Goal: Task Accomplishment & Management: Use online tool/utility

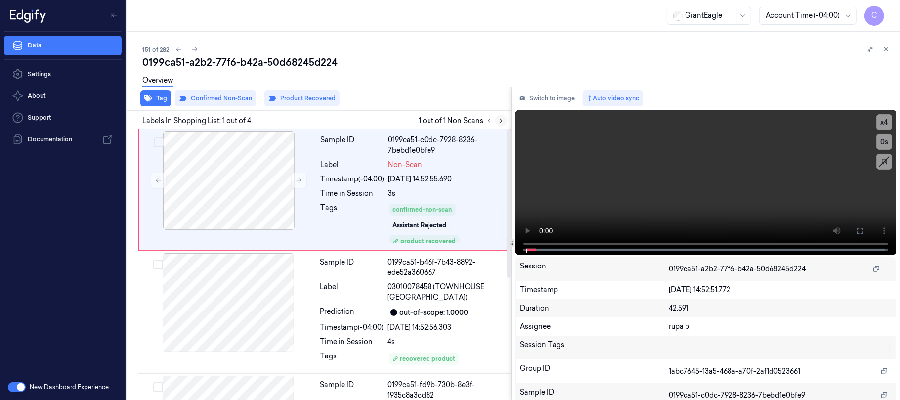
click at [498, 120] on icon at bounding box center [501, 120] width 7 height 7
click at [297, 177] on icon at bounding box center [299, 180] width 7 height 7
click at [297, 179] on icon at bounding box center [299, 180] width 7 height 7
click at [853, 226] on button at bounding box center [861, 231] width 16 height 16
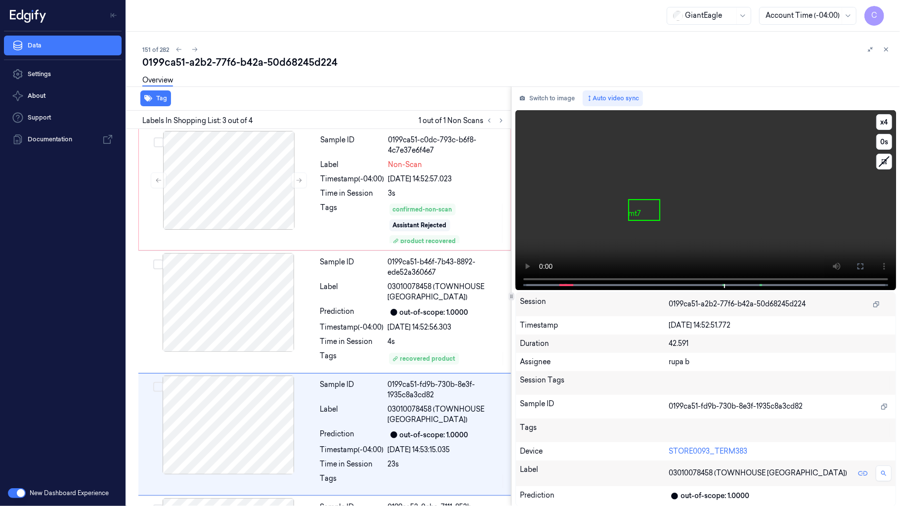
scroll to position [117, 0]
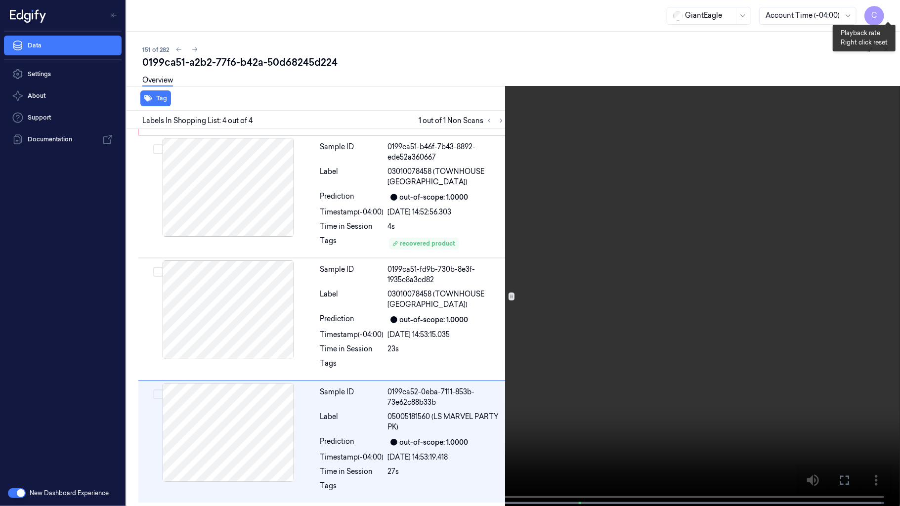
click at [890, 8] on button "x 4" at bounding box center [889, 12] width 16 height 16
click at [890, 8] on button "x 1" at bounding box center [889, 12] width 16 height 16
click at [432, 296] on video at bounding box center [450, 254] width 900 height 508
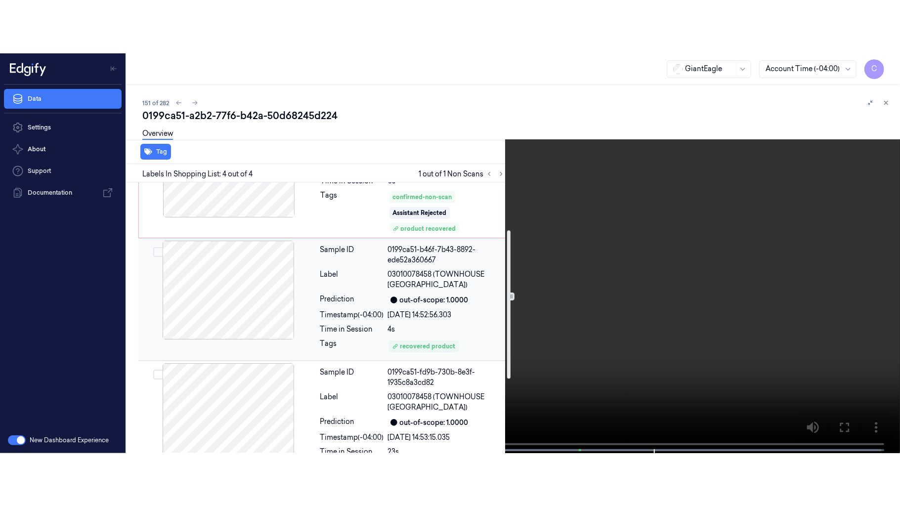
scroll to position [132, 0]
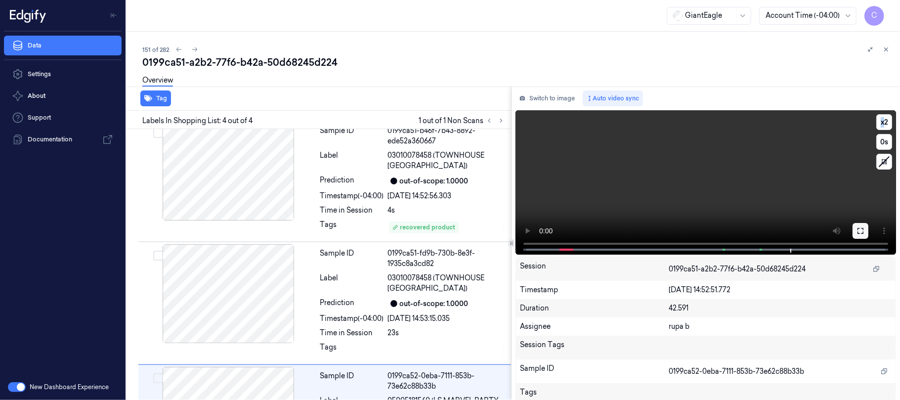
click at [859, 230] on icon at bounding box center [861, 231] width 8 height 8
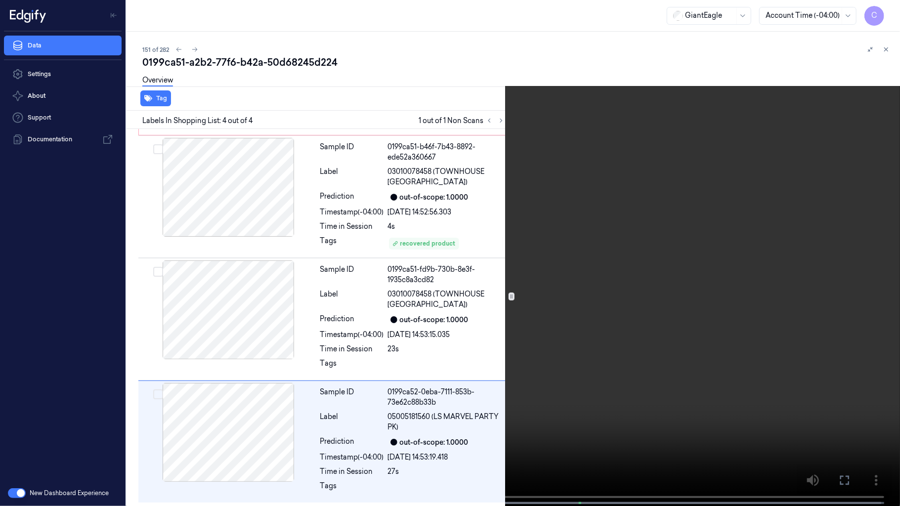
click at [0, 0] on icon at bounding box center [0, 0] width 0 height 0
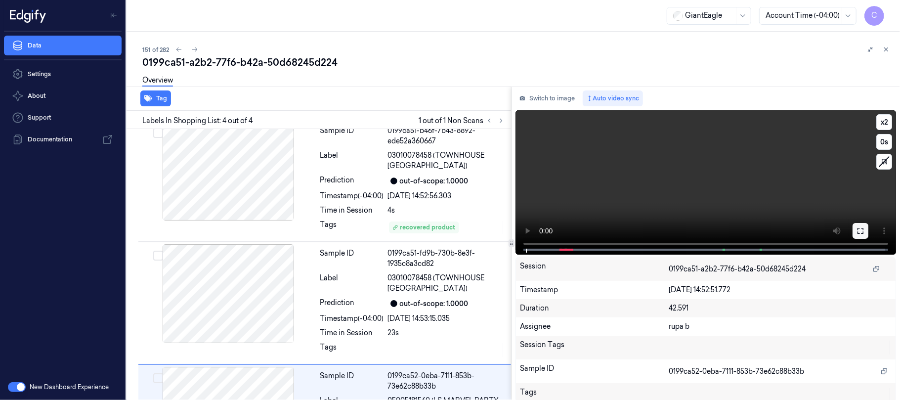
click at [853, 228] on button at bounding box center [861, 231] width 16 height 16
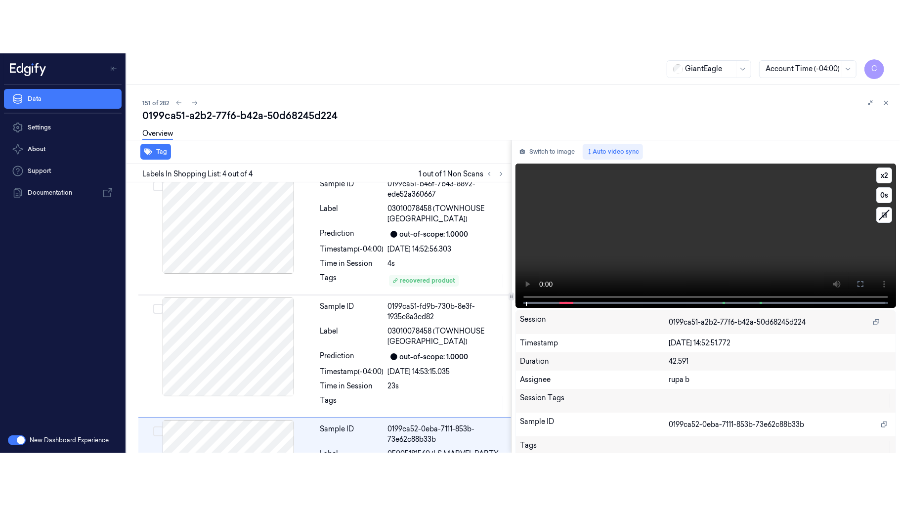
scroll to position [117, 0]
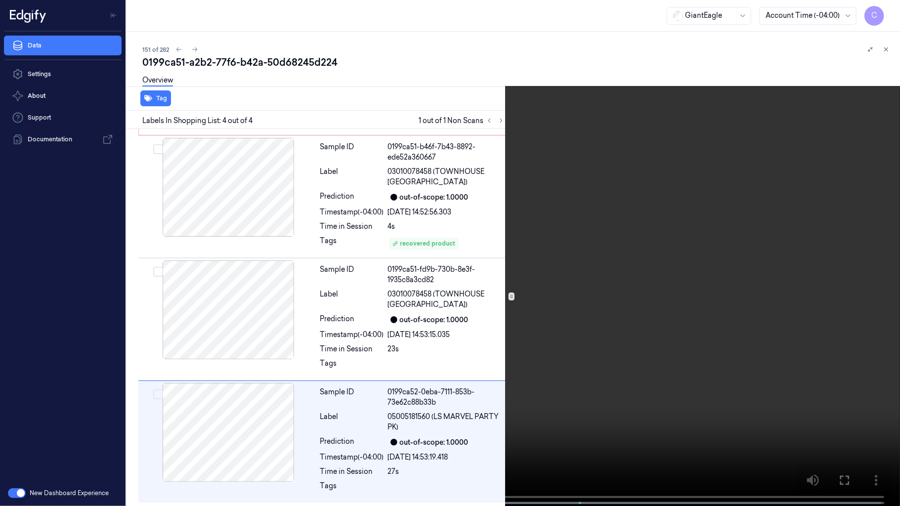
click at [466, 263] on video at bounding box center [450, 254] width 900 height 508
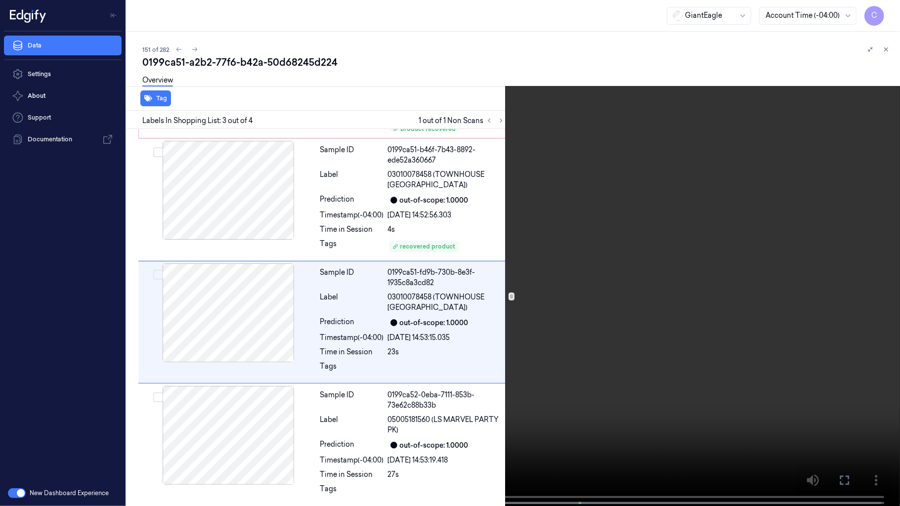
click at [515, 299] on video at bounding box center [450, 254] width 900 height 508
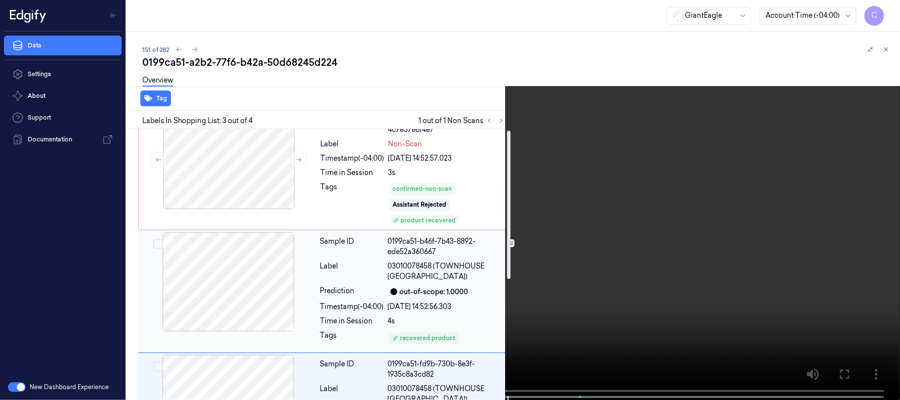
scroll to position [0, 0]
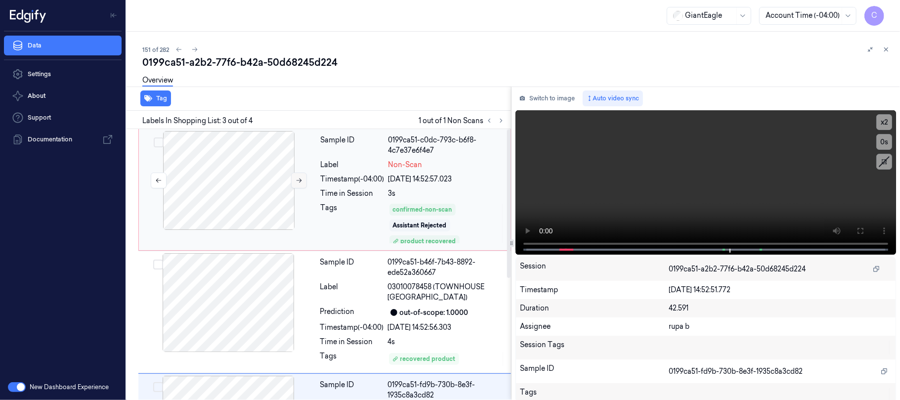
click at [299, 180] on icon at bounding box center [299, 180] width 7 height 7
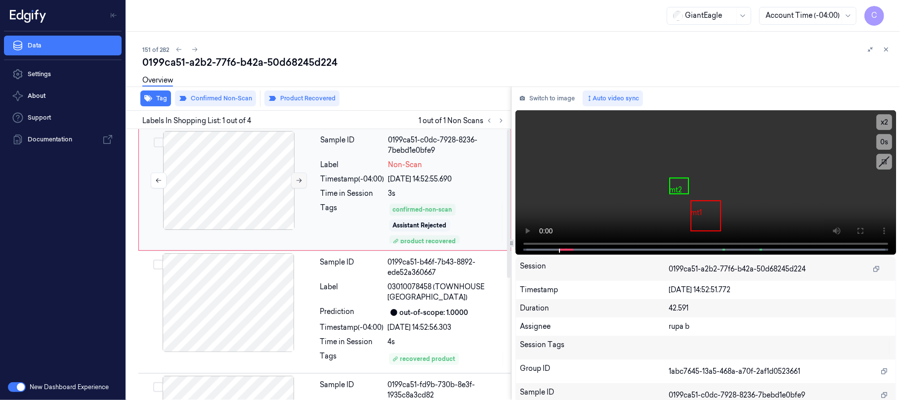
click at [299, 180] on icon at bounding box center [299, 180] width 7 height 7
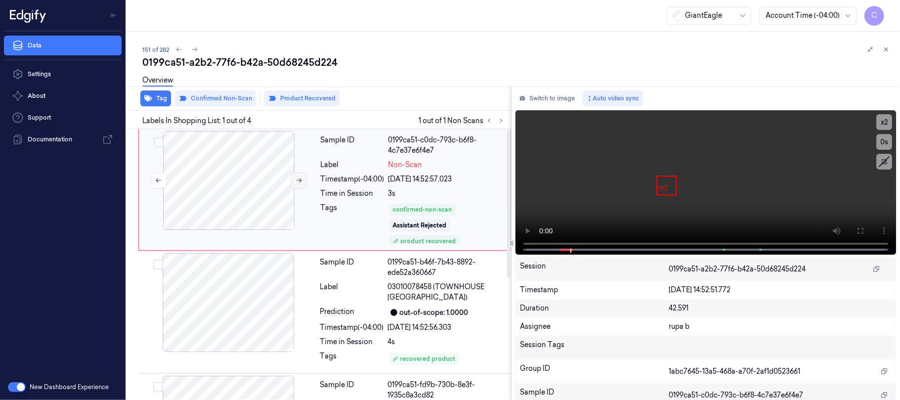
click at [299, 180] on icon at bounding box center [299, 180] width 7 height 7
click at [299, 180] on icon at bounding box center [299, 181] width 5 height 4
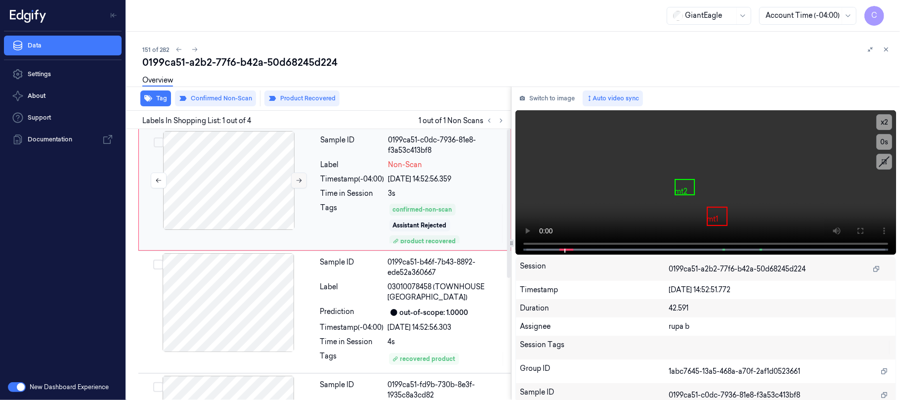
click at [301, 180] on icon at bounding box center [299, 181] width 5 height 4
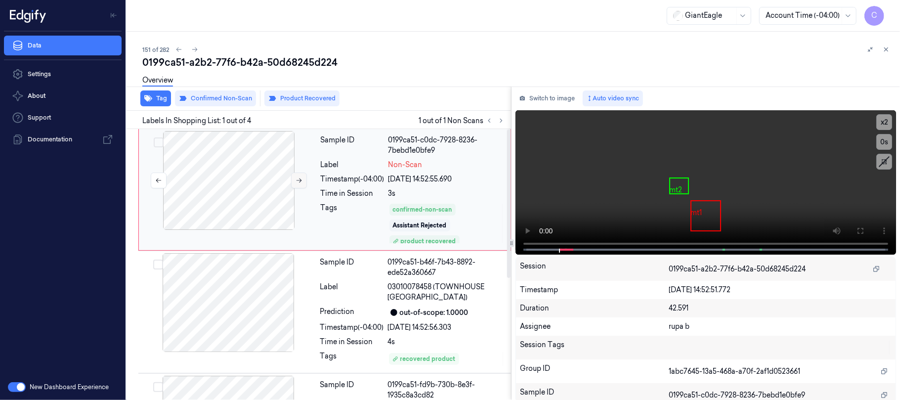
click at [301, 180] on icon at bounding box center [299, 181] width 5 height 4
click at [297, 182] on icon at bounding box center [299, 180] width 7 height 7
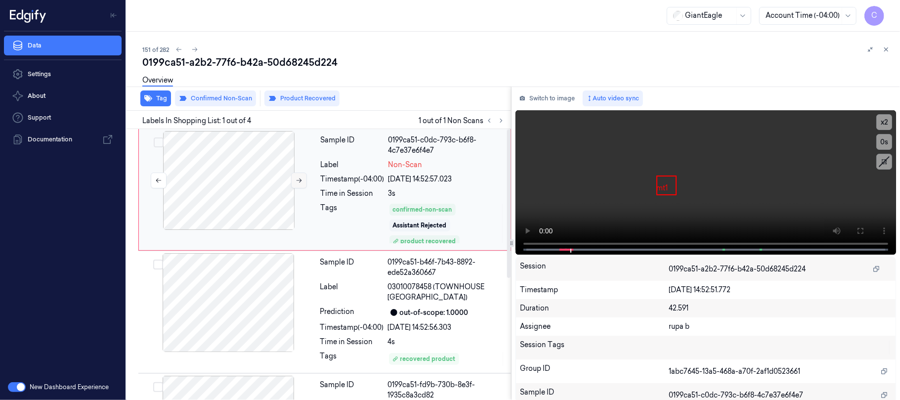
click at [297, 182] on icon at bounding box center [299, 180] width 7 height 7
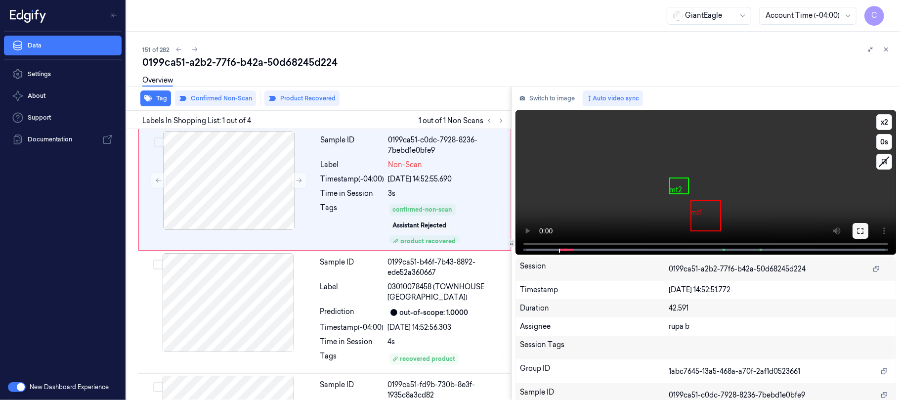
click at [861, 230] on button at bounding box center [861, 231] width 16 height 16
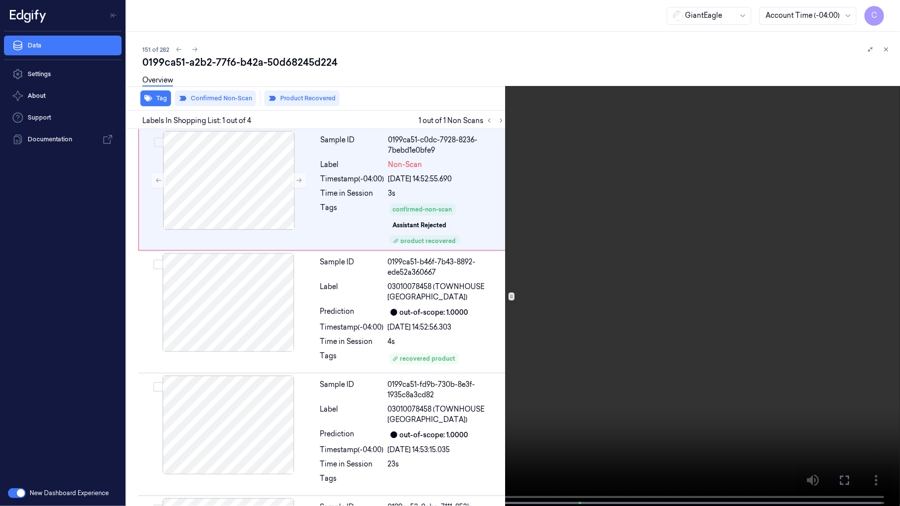
click at [364, 249] on video at bounding box center [450, 254] width 900 height 508
click at [447, 293] on video at bounding box center [450, 254] width 900 height 508
click at [885, 12] on button "x 2" at bounding box center [889, 12] width 16 height 16
click at [887, 16] on button "x 4" at bounding box center [889, 12] width 16 height 16
click at [376, 261] on video at bounding box center [450, 254] width 900 height 508
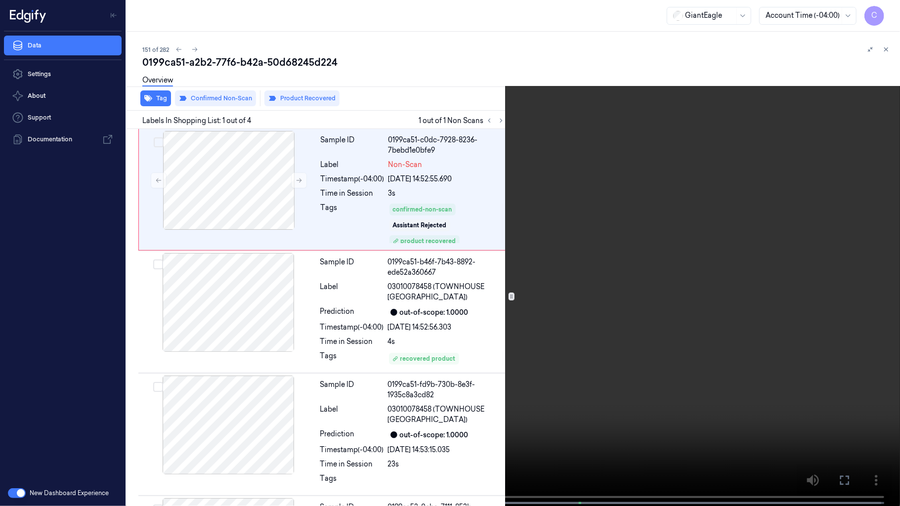
click at [410, 262] on video at bounding box center [450, 254] width 900 height 508
click at [467, 258] on video at bounding box center [450, 254] width 900 height 508
click at [458, 266] on video at bounding box center [450, 254] width 900 height 508
click at [471, 293] on video at bounding box center [450, 254] width 900 height 508
click at [471, 285] on video at bounding box center [450, 254] width 900 height 508
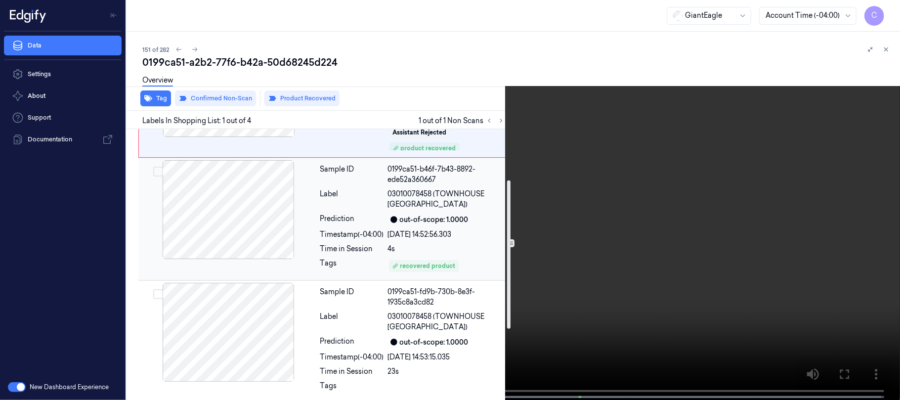
scroll to position [132, 0]
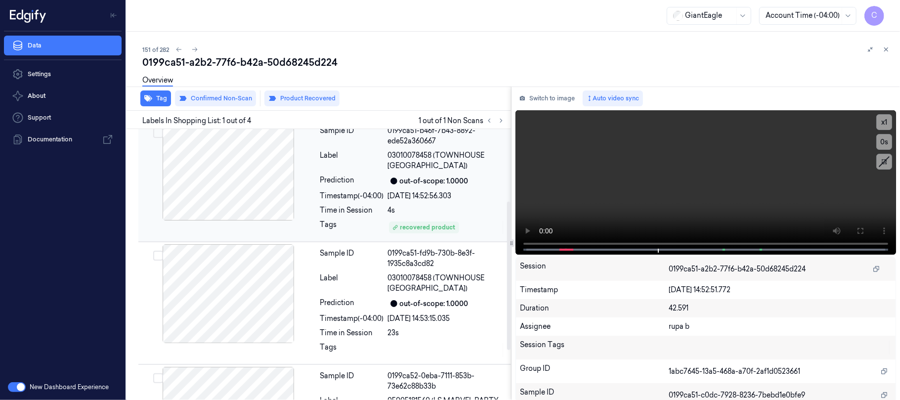
click at [295, 173] on div at bounding box center [228, 171] width 176 height 99
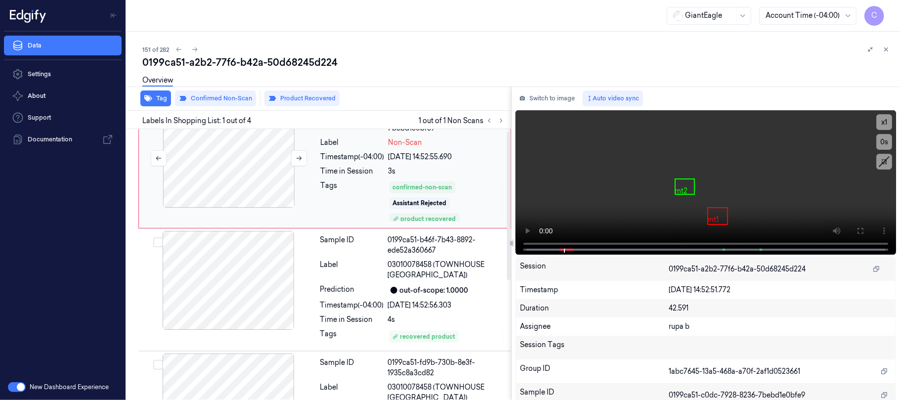
scroll to position [0, 0]
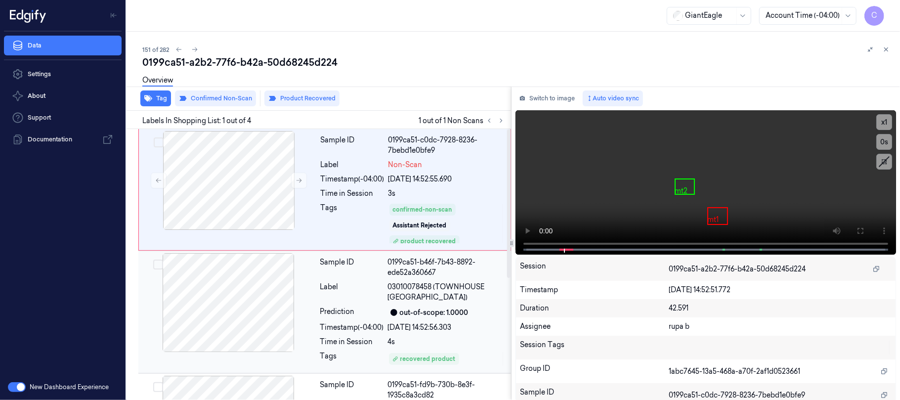
click at [262, 305] on div at bounding box center [228, 302] width 176 height 99
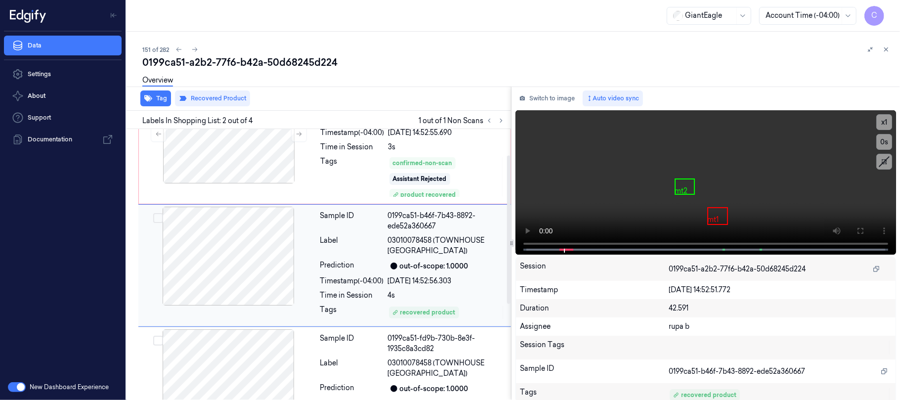
scroll to position [47, 0]
click at [259, 239] on div at bounding box center [228, 255] width 176 height 99
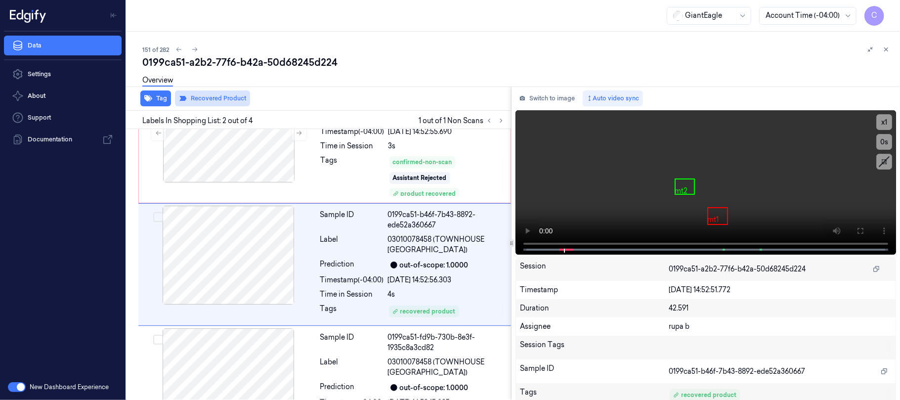
click at [214, 97] on button "Recovered Product" at bounding box center [212, 98] width 75 height 16
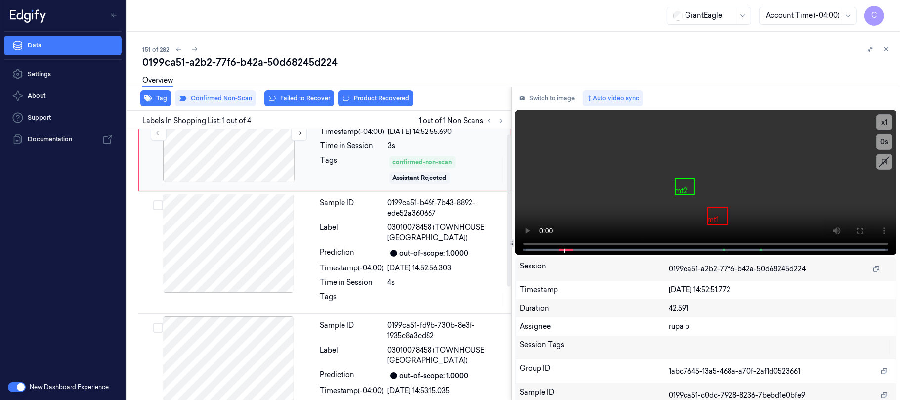
scroll to position [0, 0]
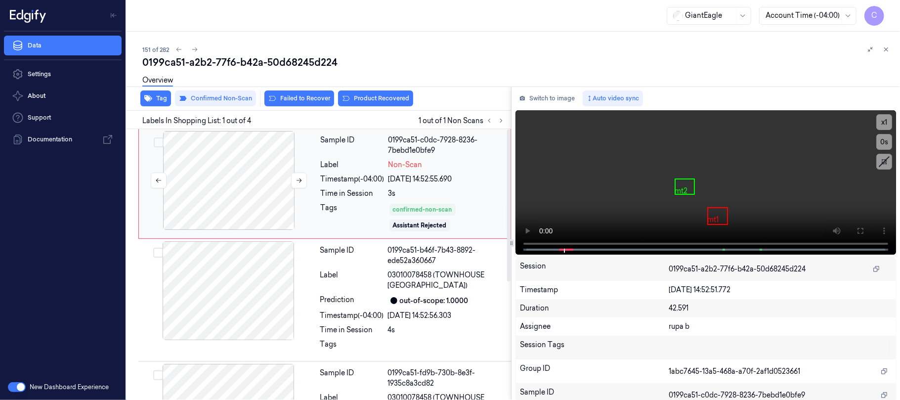
click at [266, 177] on div at bounding box center [229, 180] width 176 height 99
click at [374, 99] on button "Product Recovered" at bounding box center [375, 98] width 75 height 16
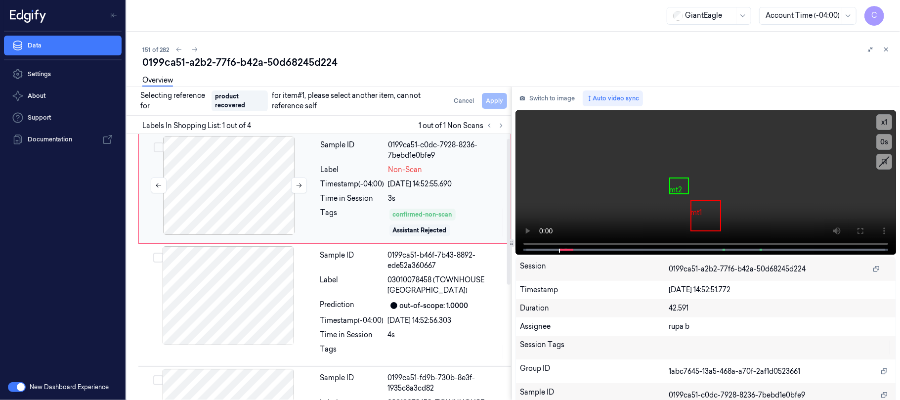
scroll to position [66, 0]
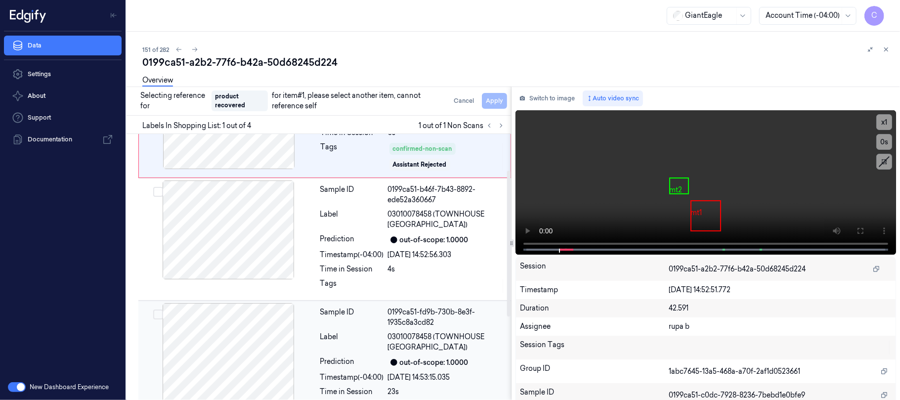
click at [269, 335] on div at bounding box center [228, 352] width 176 height 99
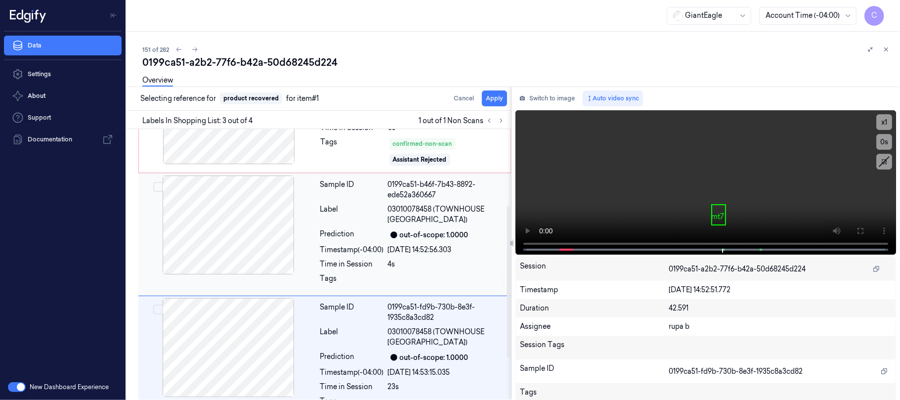
scroll to position [159, 0]
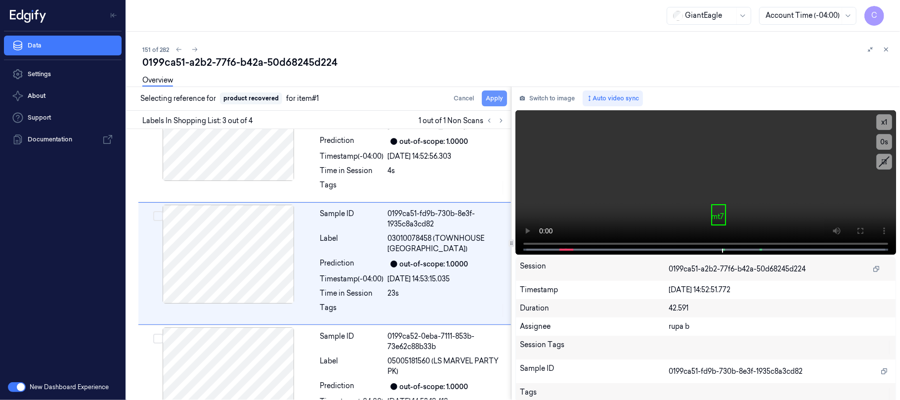
click at [489, 96] on button "Apply" at bounding box center [494, 98] width 25 height 16
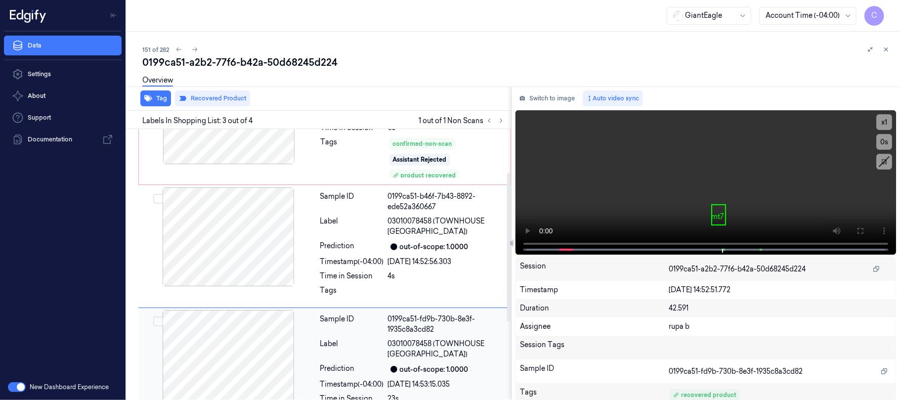
scroll to position [132, 0]
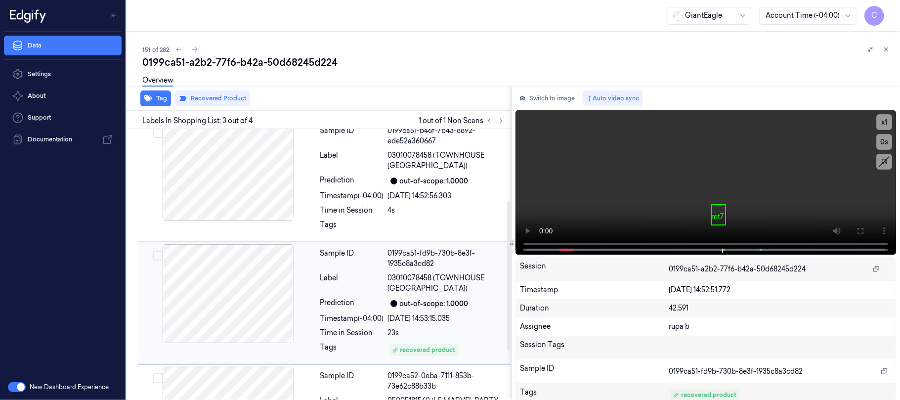
click at [268, 299] on div at bounding box center [228, 293] width 176 height 99
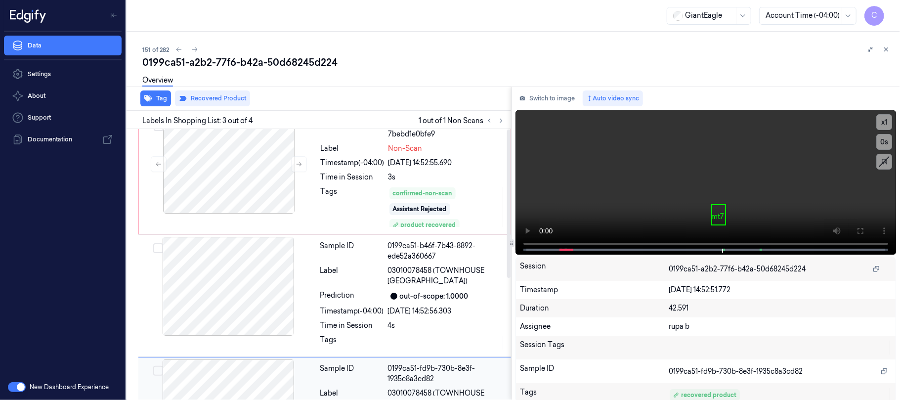
scroll to position [0, 0]
